Goal: Task Accomplishment & Management: Manage account settings

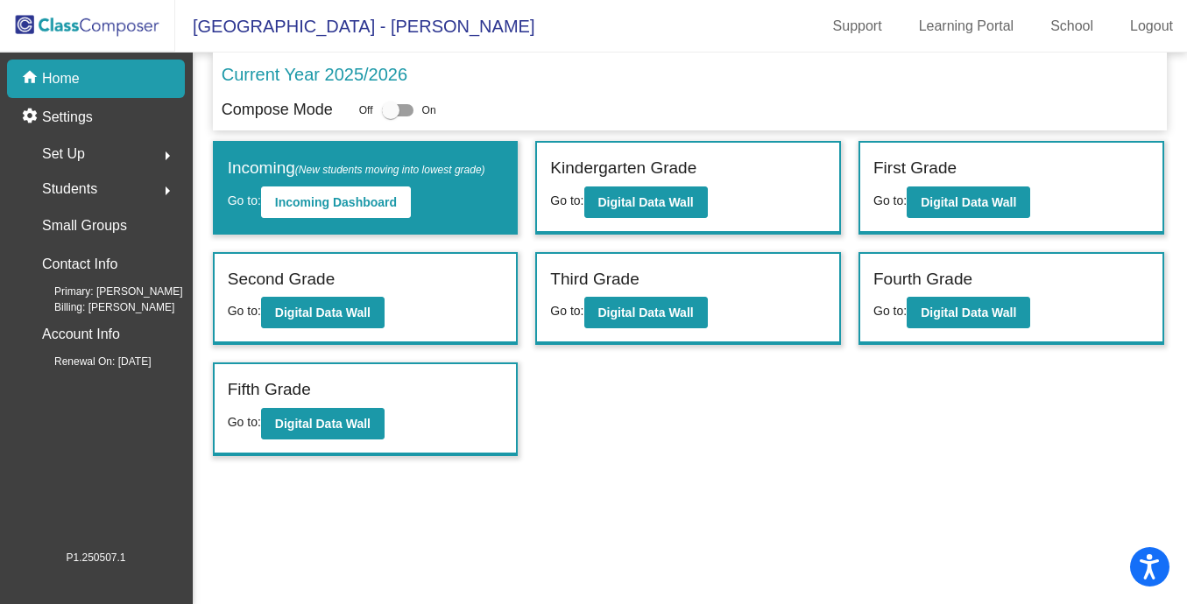
click at [71, 159] on span "Set Up" at bounding box center [63, 154] width 43 height 25
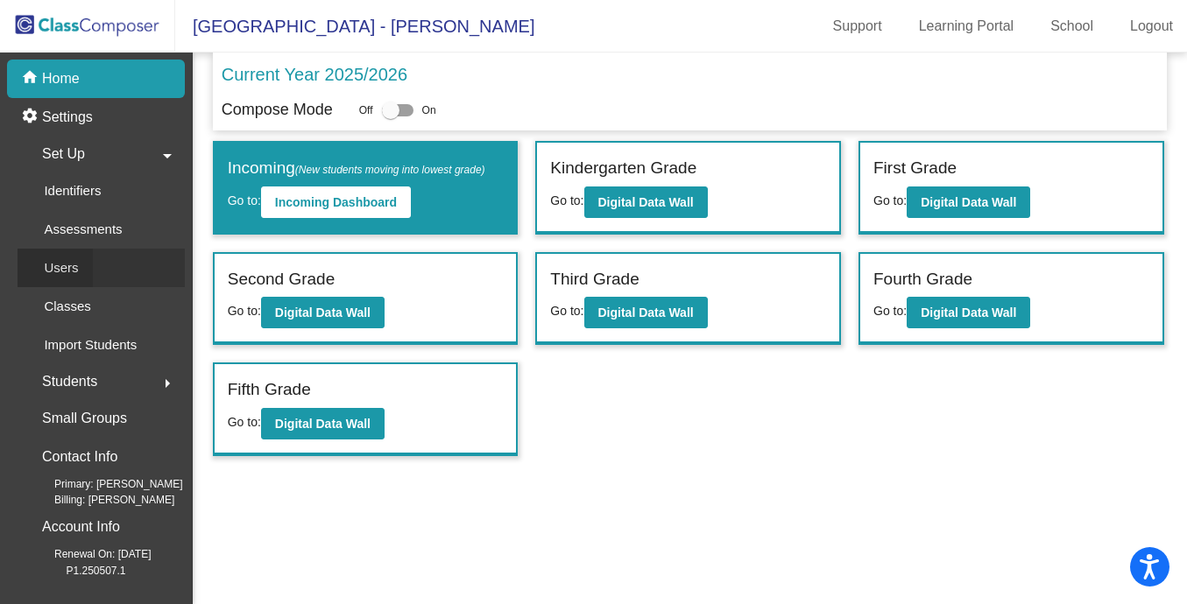
click at [77, 267] on p "Users" at bounding box center [61, 268] width 34 height 21
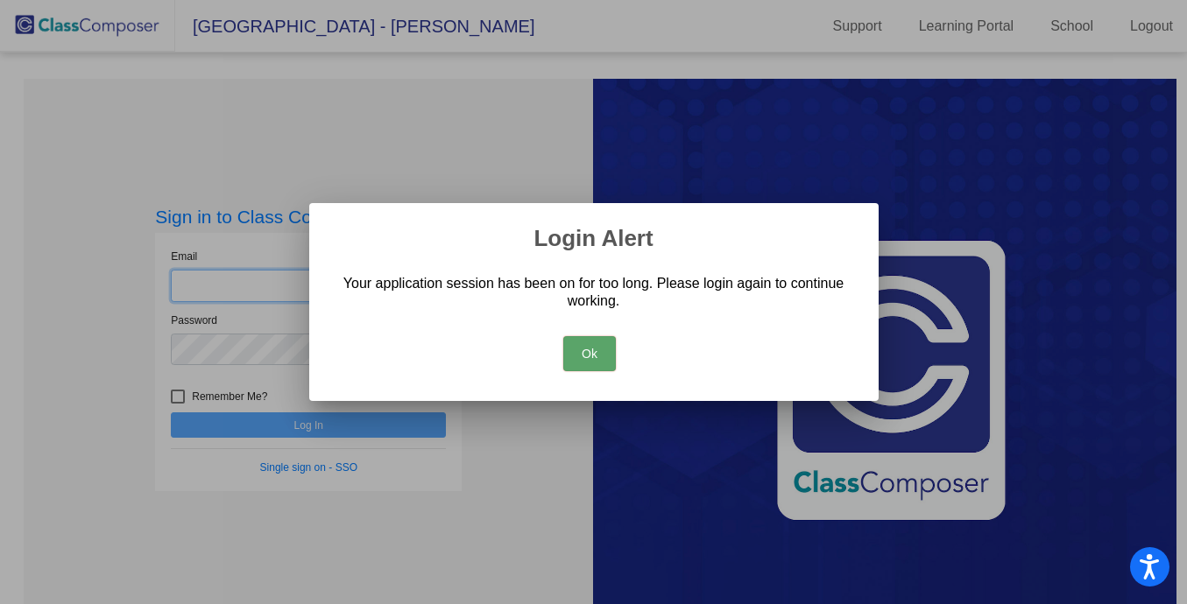
type input "[PERSON_NAME][EMAIL_ADDRESS][PERSON_NAME][DOMAIN_NAME]"
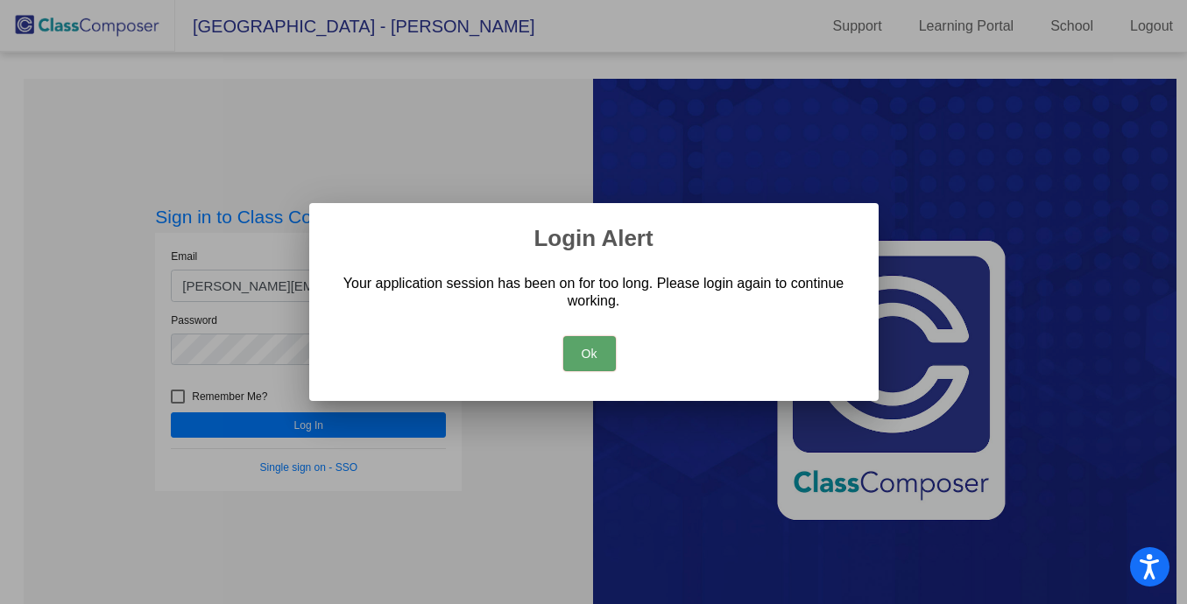
click at [596, 353] on button "Ok" at bounding box center [589, 353] width 53 height 35
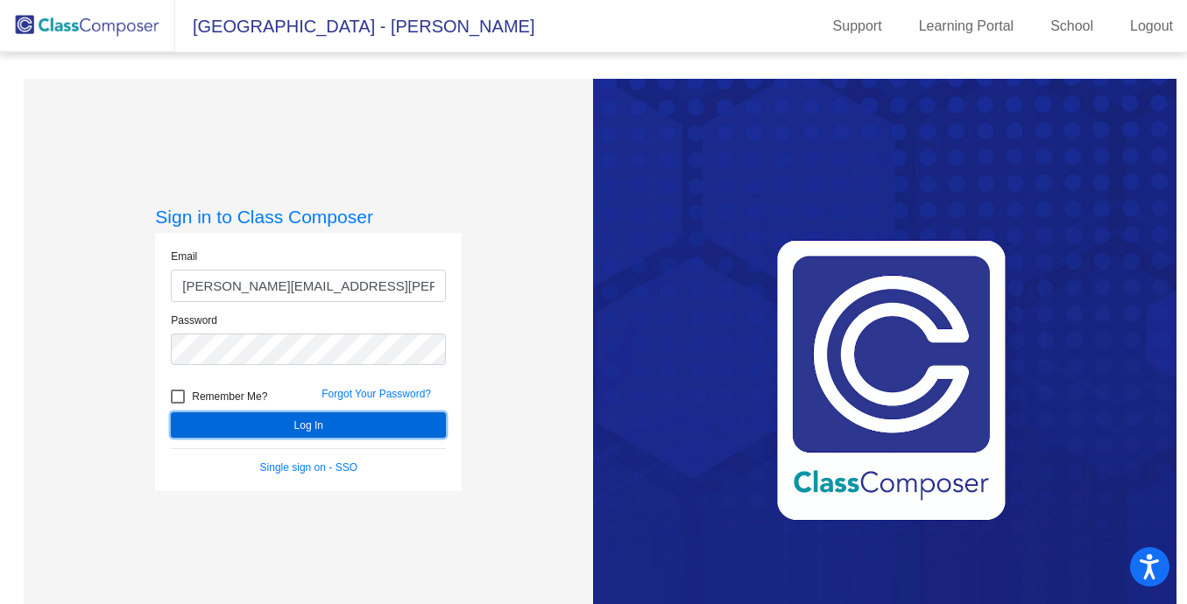
click at [299, 429] on button "Log In" at bounding box center [308, 425] width 275 height 25
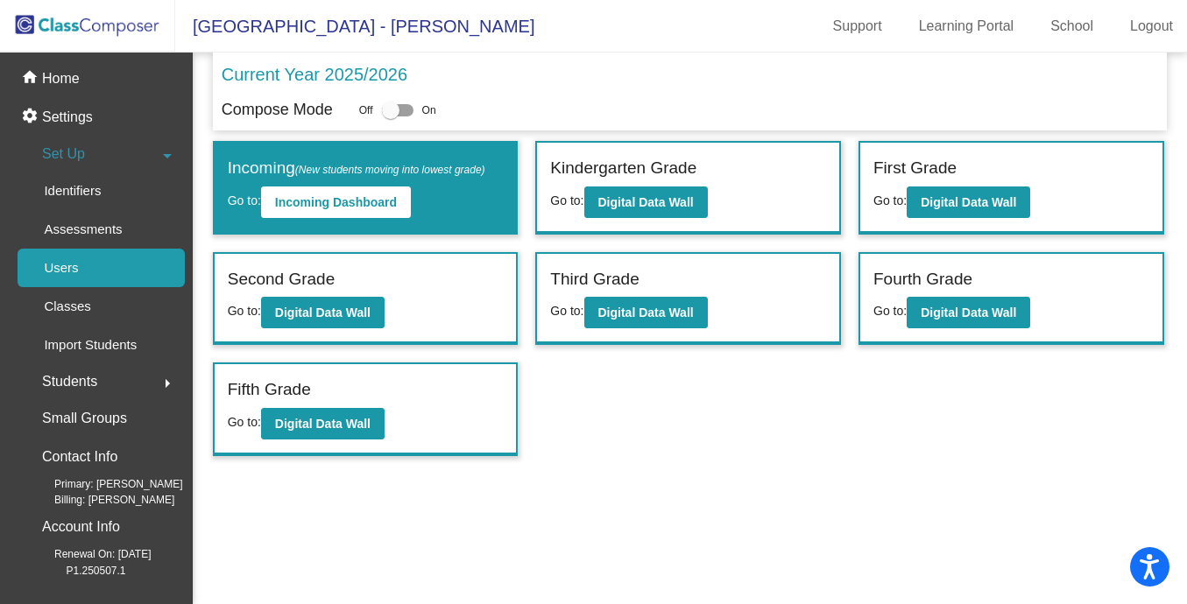
click at [65, 277] on p "Users" at bounding box center [61, 268] width 34 height 21
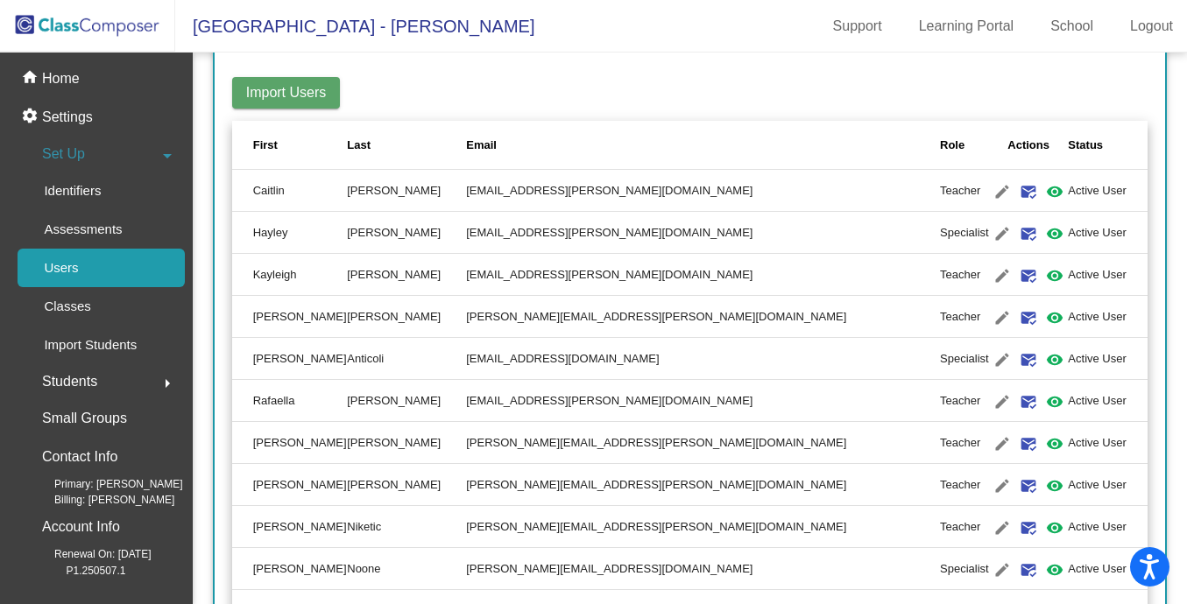
scroll to position [235, 0]
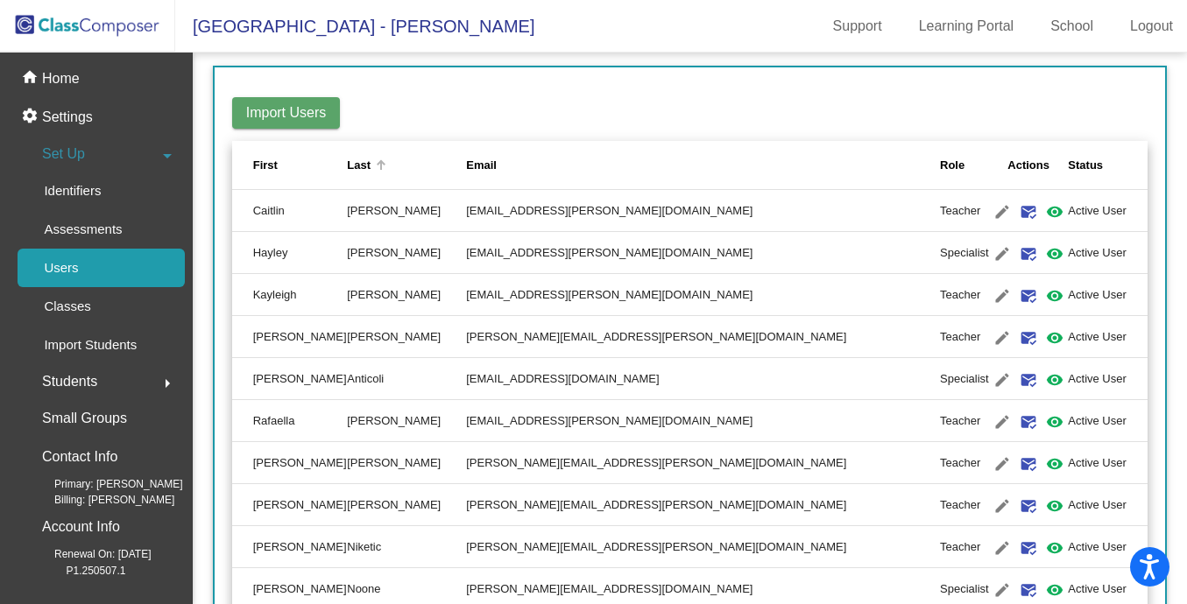
click at [370, 159] on div "Last" at bounding box center [359, 166] width 24 height 18
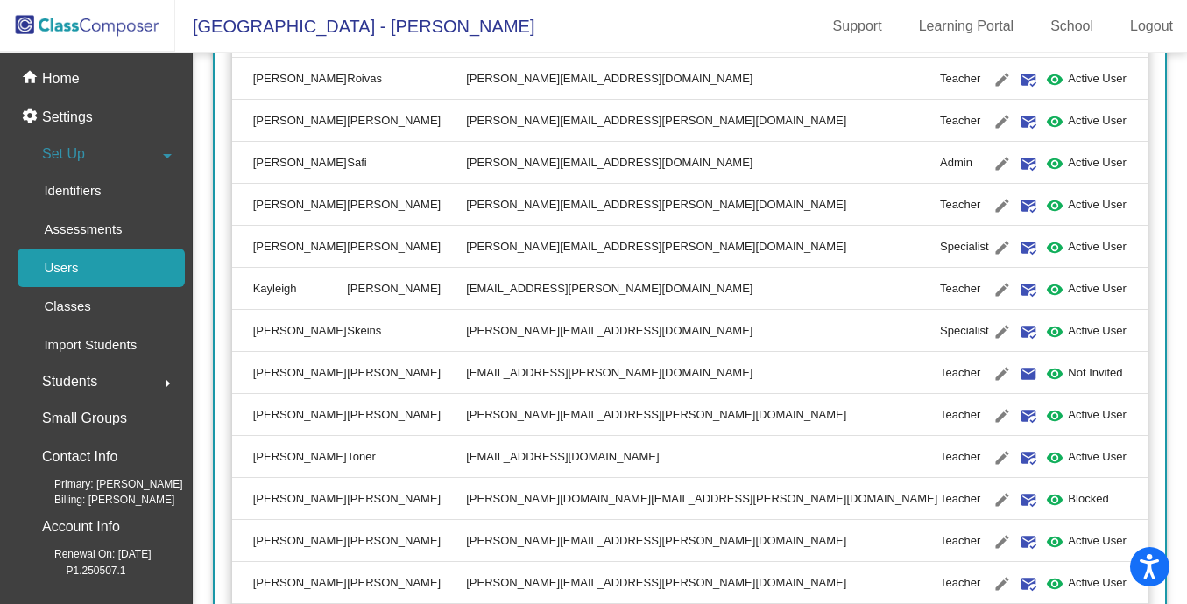
scroll to position [2517, 0]
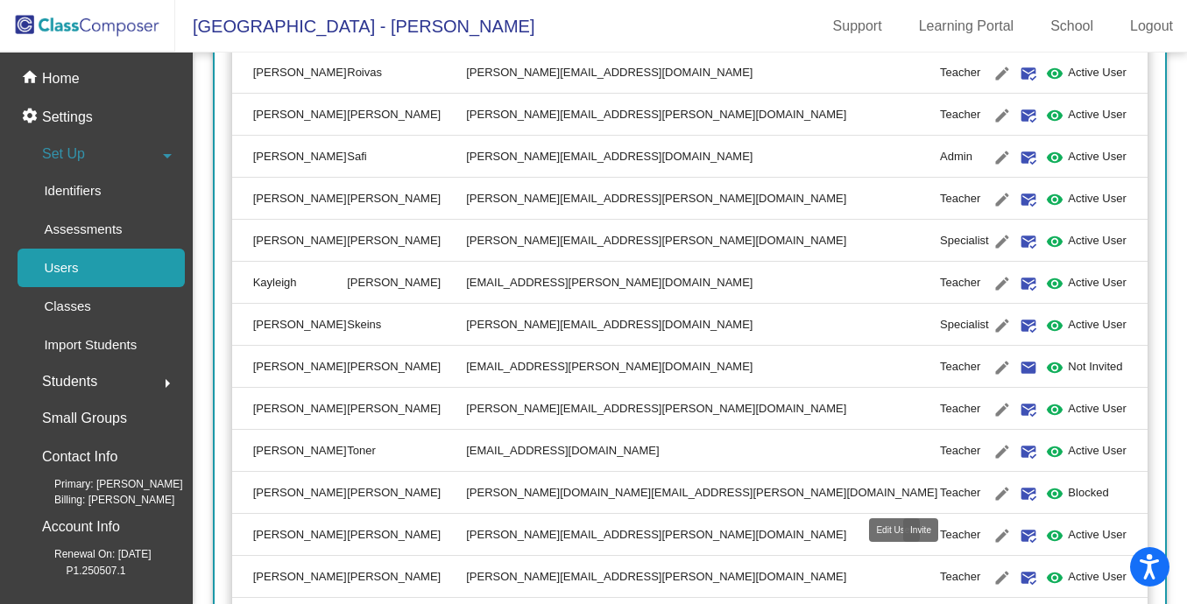
click at [1015, 505] on link "email mark_email_read" at bounding box center [1028, 493] width 26 height 26
